Goal: Entertainment & Leisure: Browse casually

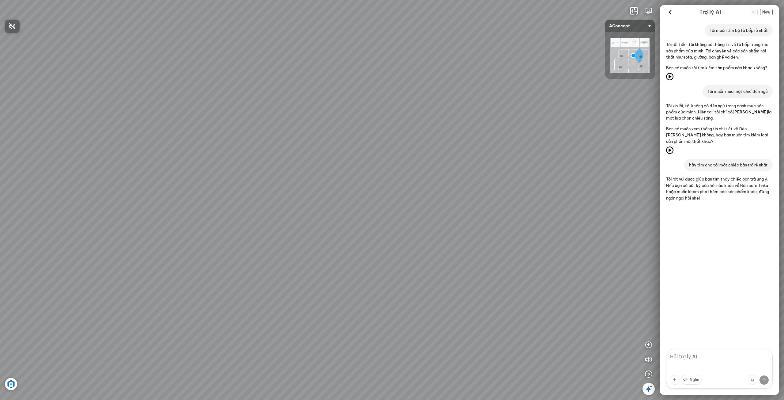
drag, startPoint x: 498, startPoint y: 304, endPoint x: 481, endPoint y: 151, distance: 153.6
click at [481, 151] on div at bounding box center [392, 200] width 784 height 400
drag, startPoint x: 486, startPoint y: 314, endPoint x: 492, endPoint y: 234, distance: 80.5
click at [492, 234] on div "Sofa 3 chỗ Montgomery 22.500.000 VND Tranh in Thành phố 7.000.000 VND Bàn làm v…" at bounding box center [392, 200] width 784 height 400
drag, startPoint x: 460, startPoint y: 273, endPoint x: 555, endPoint y: 332, distance: 111.5
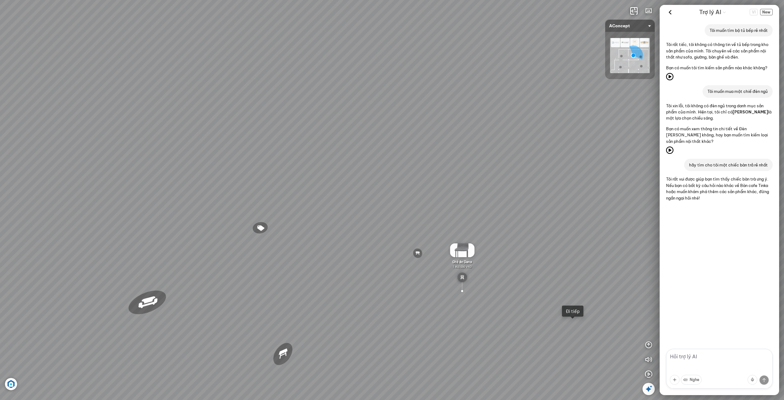
click at [572, 323] on div "Sofa 3 chỗ Montgomery 22.500.000 VND Tranh in Thành phố 7.000.000 VND Bàn làm v…" at bounding box center [392, 200] width 784 height 400
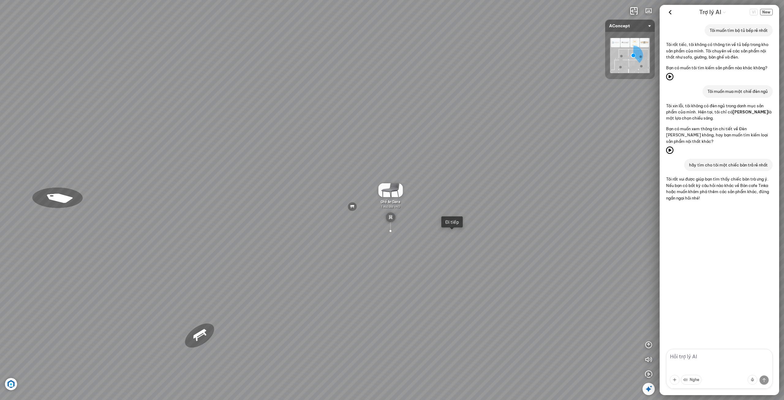
drag, startPoint x: 528, startPoint y: 347, endPoint x: 389, endPoint y: 294, distance: 147.9
click at [395, 295] on div "Sofa 3 chỗ Montgomery 22.500.000 VND Tranh in Thành phố 7.000.000 VND Bàn làm v…" at bounding box center [392, 200] width 784 height 400
drag, startPoint x: 444, startPoint y: 273, endPoint x: 607, endPoint y: 330, distance: 173.3
click at [607, 330] on div "Sofa 3 chỗ Montgomery 22.500.000 VND Tranh in Thành phố 7.000.000 VND Bàn làm v…" at bounding box center [392, 200] width 784 height 400
drag, startPoint x: 513, startPoint y: 338, endPoint x: 558, endPoint y: 282, distance: 72.7
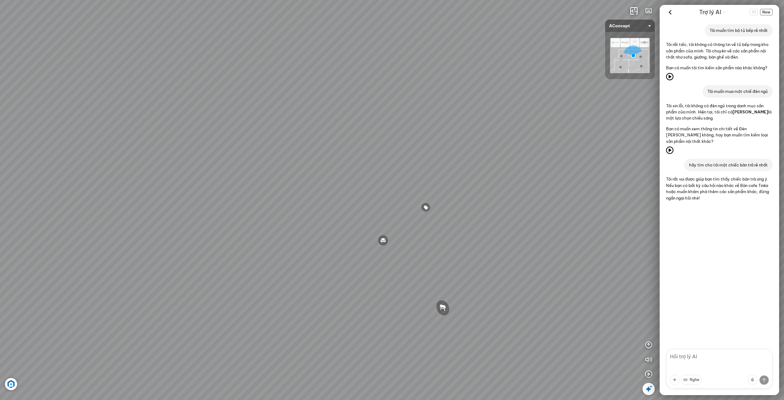
click at [557, 283] on div "Sofa 3 chỗ Montgomery 22.500.000 VND Tranh in Thành phố 7.000.000 VND Bàn làm v…" at bounding box center [392, 200] width 784 height 400
drag, startPoint x: 531, startPoint y: 299, endPoint x: 587, endPoint y: 311, distance: 57.3
click at [577, 301] on div "Sofa 3 chỗ Montgomery 22.500.000 VND Tranh in Thành phố 7.000.000 VND Bàn làm v…" at bounding box center [392, 200] width 784 height 400
drag, startPoint x: 533, startPoint y: 330, endPoint x: 404, endPoint y: 276, distance: 139.4
click at [404, 276] on div "Sofa 3 chỗ Montgomery 22.500.000 VND Tranh in Thành phố 7.000.000 VND Bàn làm v…" at bounding box center [392, 200] width 784 height 400
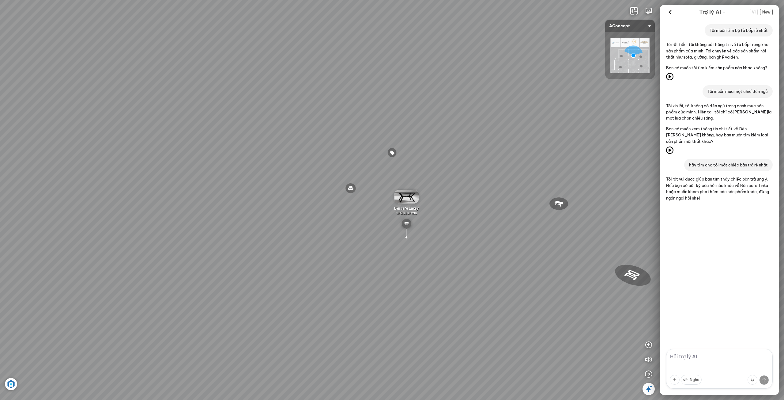
drag, startPoint x: 459, startPoint y: 239, endPoint x: 455, endPoint y: 284, distance: 45.2
click at [455, 284] on div "Sofa 3 chỗ Montgomery 22.500.000 VND Tranh in Thành phố 7.000.000 VND Bàn làm v…" at bounding box center [392, 200] width 784 height 400
drag, startPoint x: 534, startPoint y: 273, endPoint x: 419, endPoint y: 268, distance: 115.6
click at [418, 268] on div "Sofa 3 chỗ Montgomery 22.500.000 VND Tranh in Thành phố 7.000.000 VND Bàn làm v…" at bounding box center [392, 200] width 784 height 400
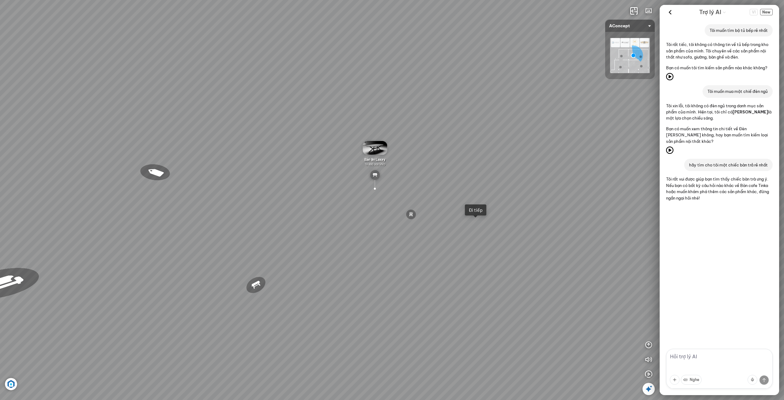
drag, startPoint x: 520, startPoint y: 258, endPoint x: 478, endPoint y: 272, distance: 44.6
click at [485, 270] on div "Sofa 3 chỗ Montgomery 22.500.000 VND Tranh in Thành phố 7.000.000 VND Bàn làm v…" at bounding box center [392, 200] width 784 height 400
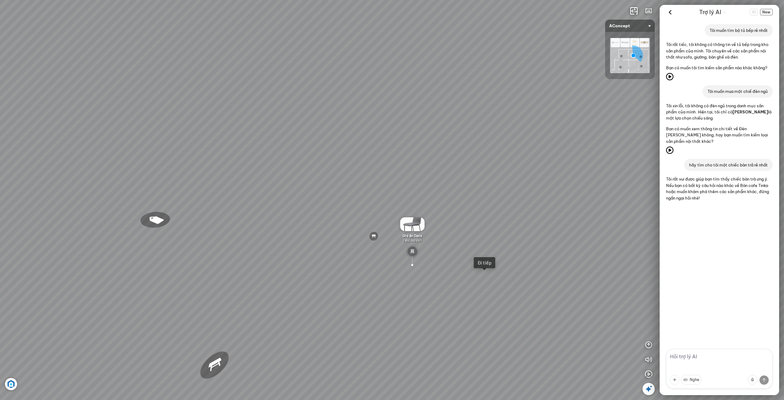
drag, startPoint x: 410, startPoint y: 295, endPoint x: 444, endPoint y: 335, distance: 51.7
click at [448, 334] on div "Sofa 3 chỗ Montgomery 22.500.000 VND Tranh in Thành phố 7.000.000 VND Bàn làm v…" at bounding box center [392, 200] width 784 height 400
click at [373, 226] on img at bounding box center [373, 227] width 10 height 10
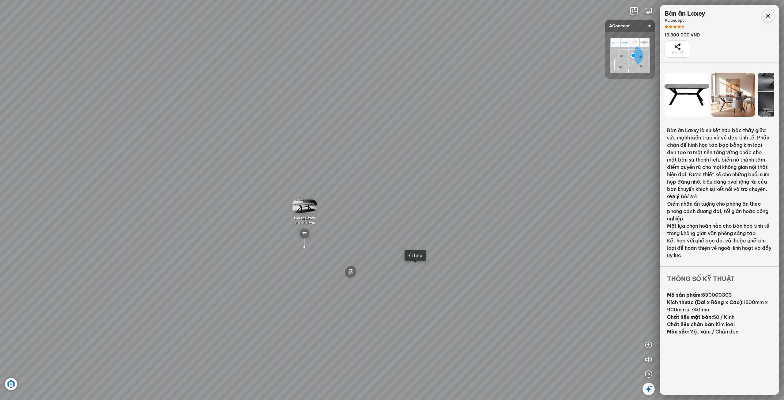
click at [771, 17] on icon at bounding box center [768, 15] width 7 height 7
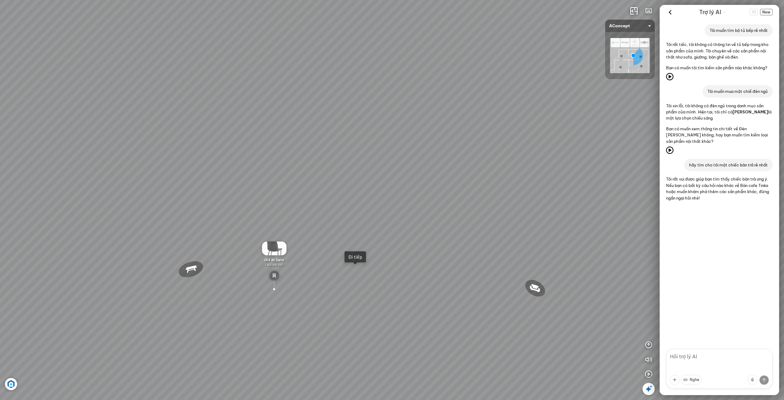
click at [709, 362] on textarea at bounding box center [719, 369] width 107 height 40
